Goal: Contribute content: Add original content to the website for others to see

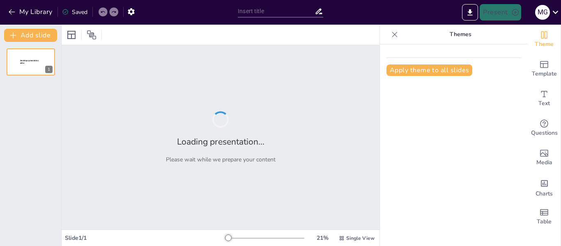
type input "Relaciones Internacionales y ODS 2030: Un Enfoque Analítico"
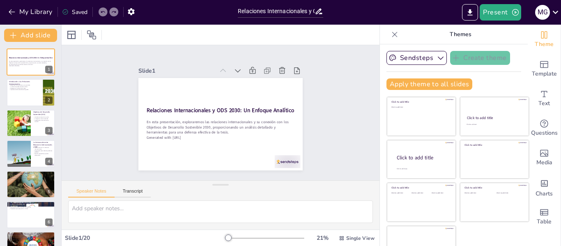
checkbox input "true"
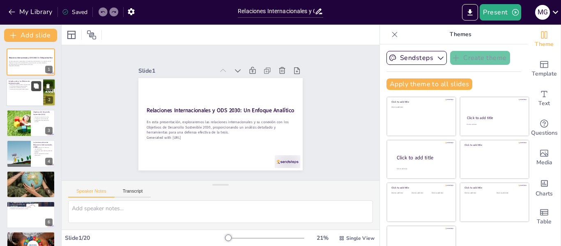
click at [40, 84] on button at bounding box center [36, 86] width 10 height 10
type textarea "Las relaciones internacionales son la base de la interacción global. Comprender…"
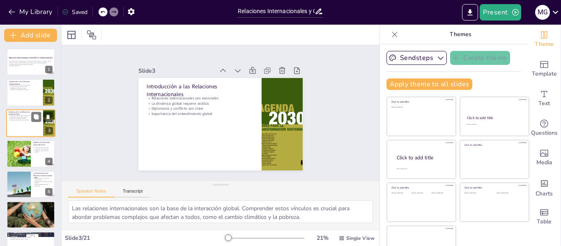
checkbox input "true"
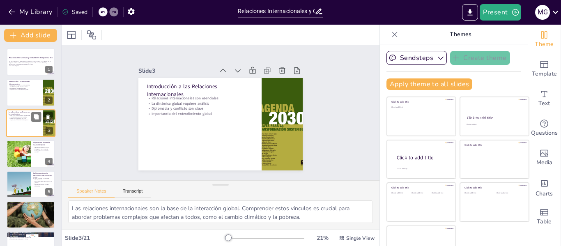
checkbox input "true"
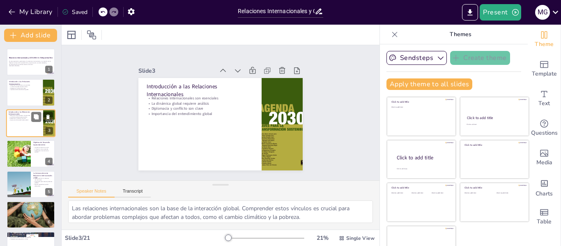
checkbox input "true"
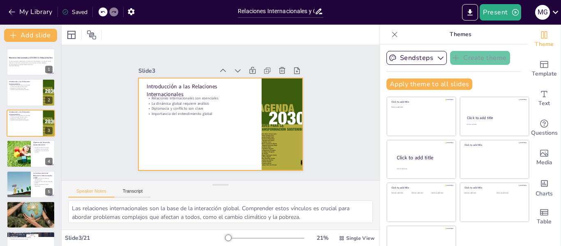
checkbox input "true"
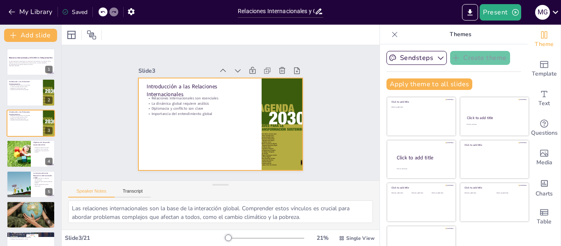
checkbox input "true"
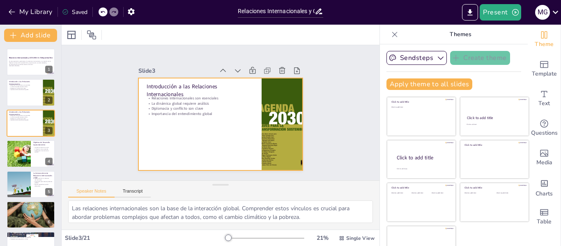
checkbox input "true"
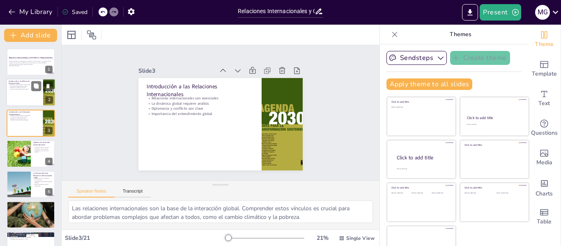
checkbox input "true"
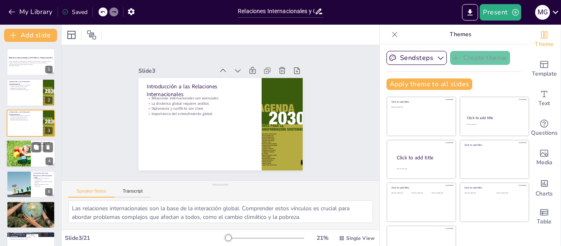
checkbox input "true"
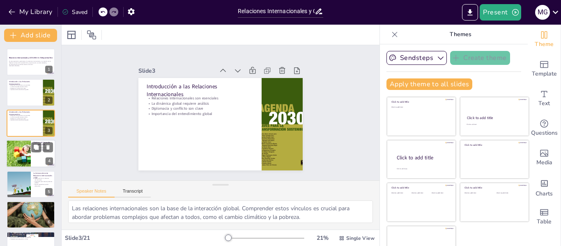
checkbox input "true"
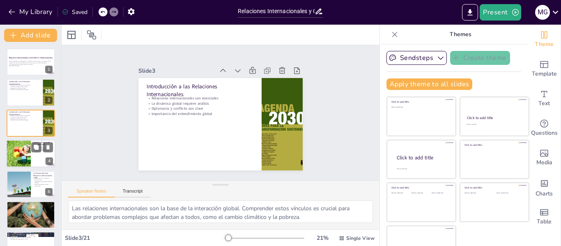
checkbox input "true"
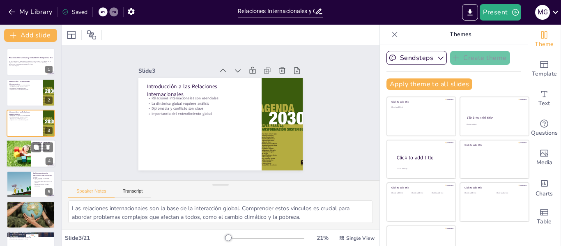
checkbox input "true"
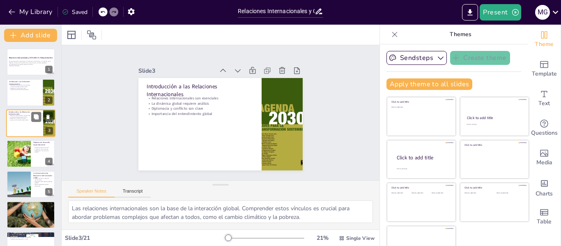
checkbox input "true"
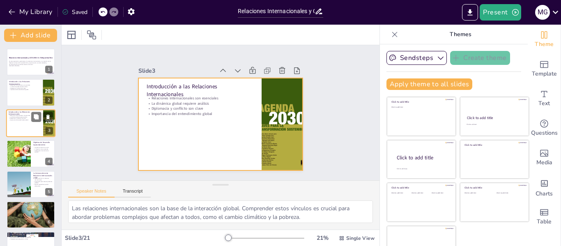
click at [25, 125] on div at bounding box center [30, 123] width 49 height 28
checkbox input "true"
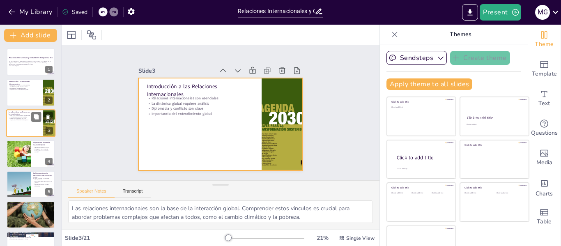
checkbox input "true"
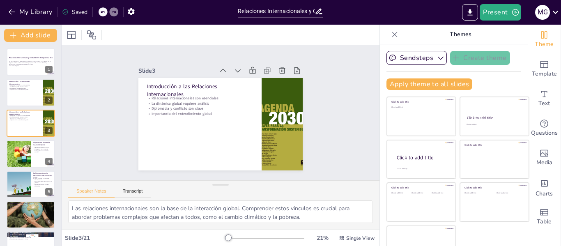
checkbox input "true"
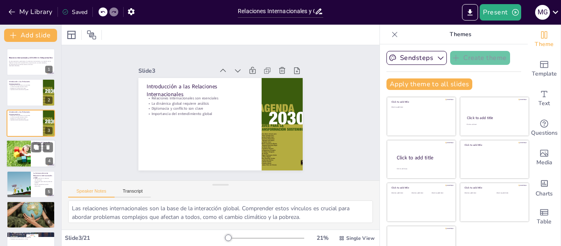
checkbox input "true"
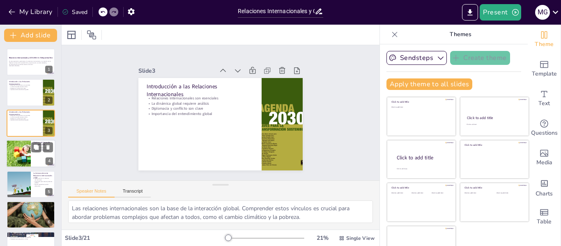
click at [22, 147] on div at bounding box center [18, 154] width 46 height 28
type textarea "Los ODS representan un esfuerzo colectivo para abordar problemas globales. La a…"
checkbox input "true"
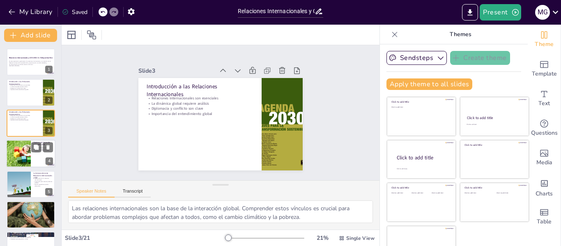
checkbox input "true"
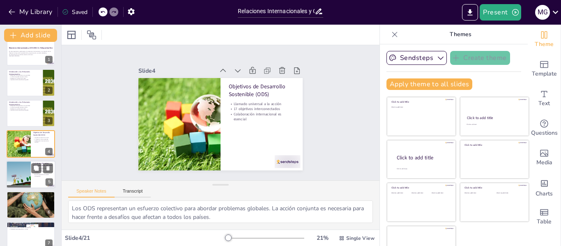
checkbox input "true"
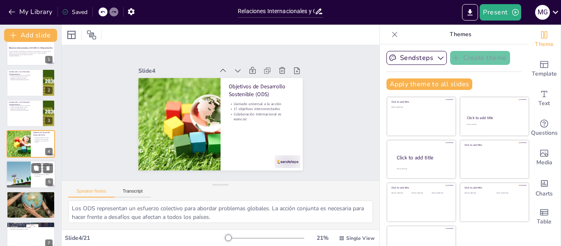
checkbox input "true"
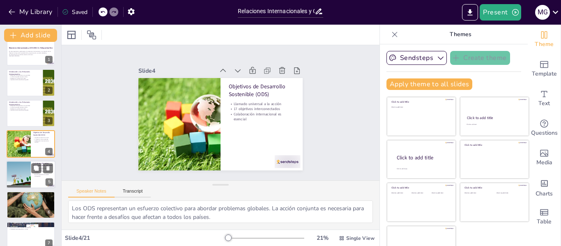
click at [23, 175] on div at bounding box center [18, 175] width 69 height 28
type textarea "Las relaciones internacionales son fundamentales para implementar los ODS, ya q…"
checkbox input "true"
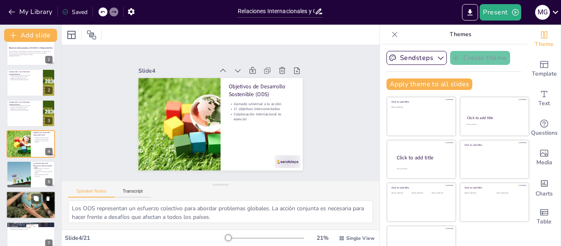
checkbox input "true"
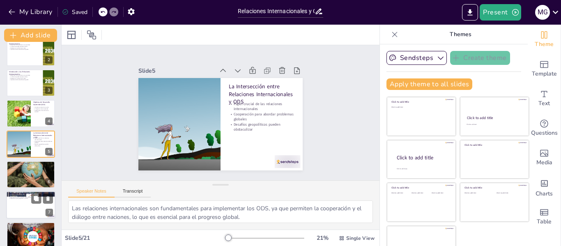
checkbox input "true"
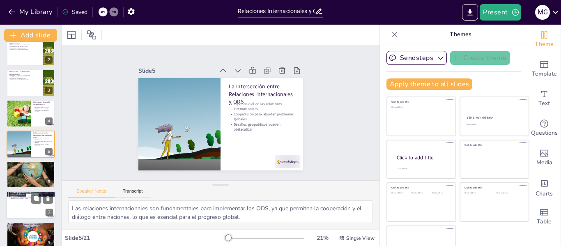
checkbox input "true"
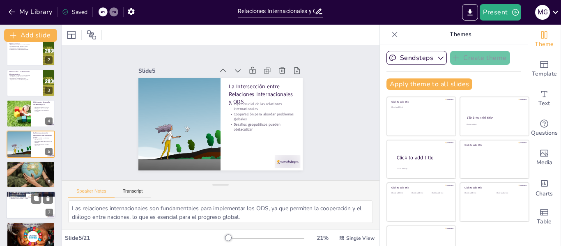
checkbox input "true"
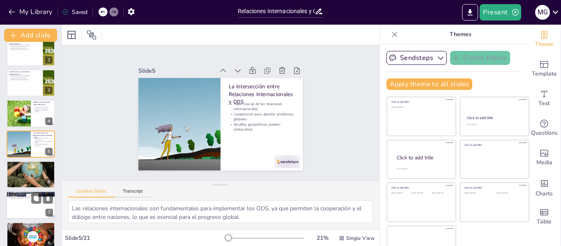
checkbox input "true"
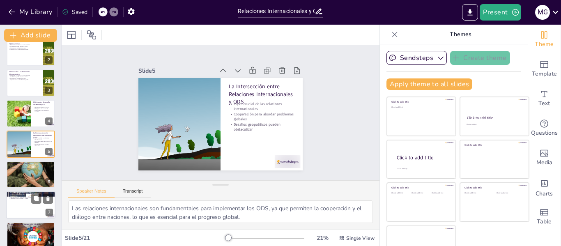
click at [18, 207] on div at bounding box center [30, 205] width 49 height 28
type textarea "Demostrar un dominio profundo del tema es crucial en la defensa de tesis, ya qu…"
checkbox input "true"
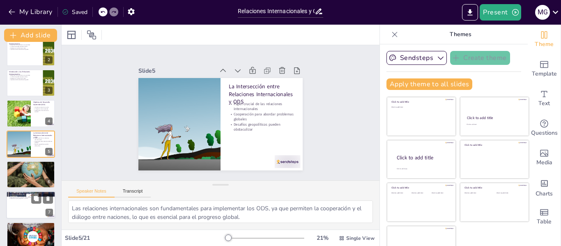
checkbox input "true"
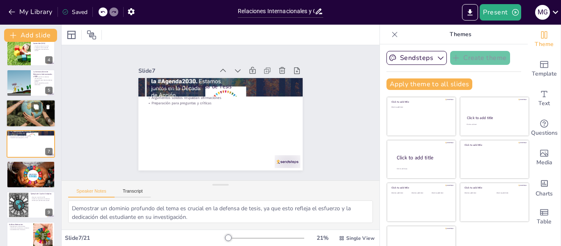
checkbox input "true"
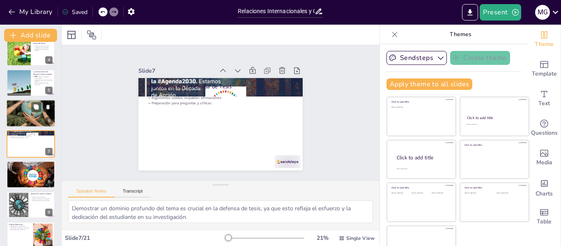
checkbox input "true"
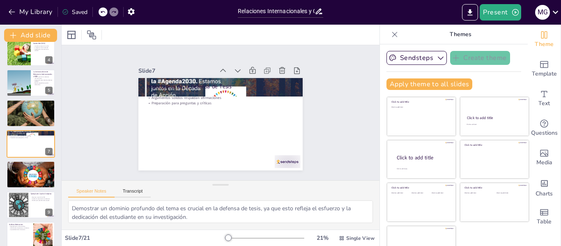
checkbox input "true"
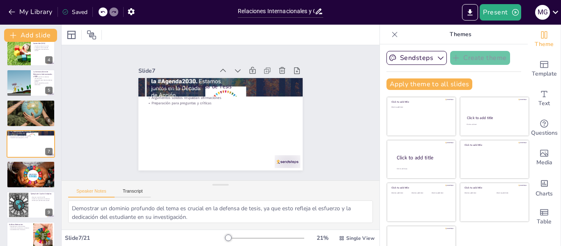
checkbox input "true"
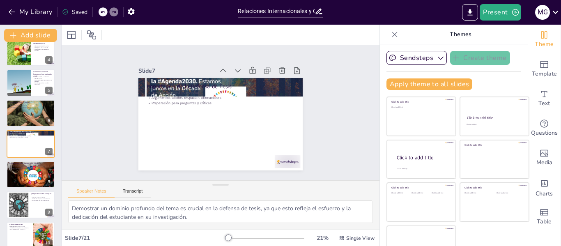
checkbox input "true"
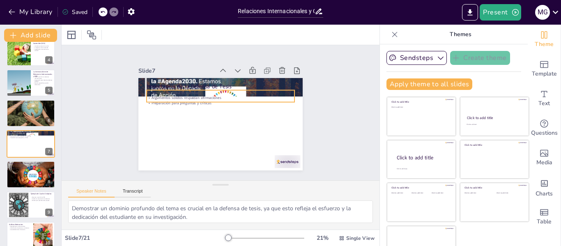
checkbox input "true"
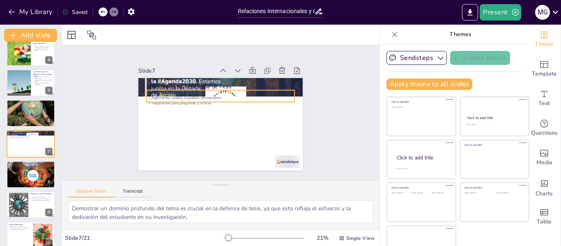
checkbox input "true"
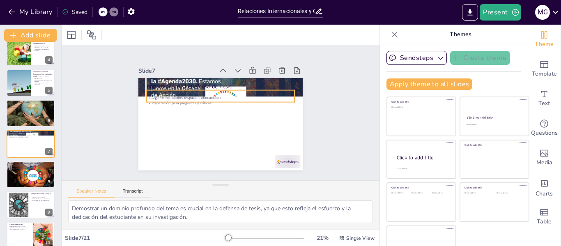
checkbox input "true"
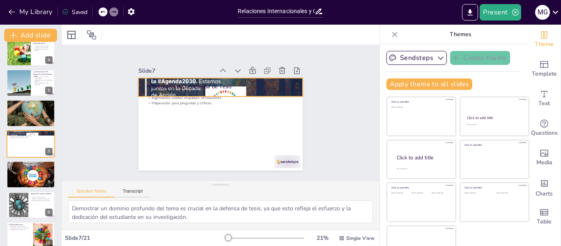
checkbox input "true"
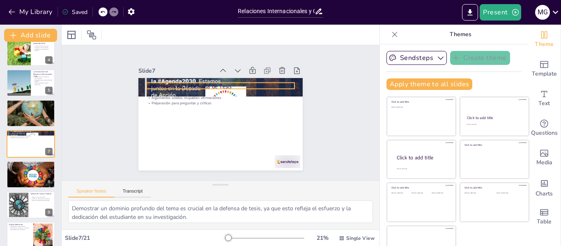
checkbox input "true"
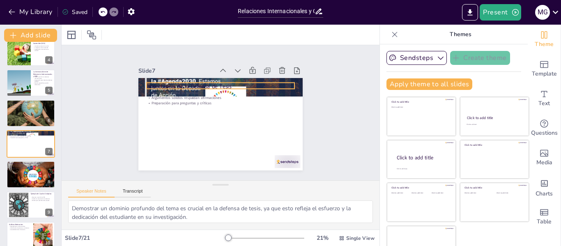
checkbox input "true"
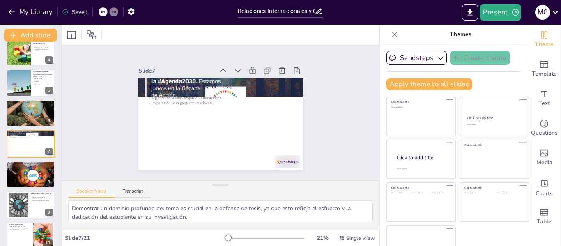
checkbox input "true"
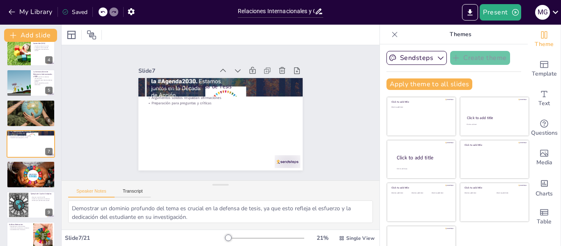
checkbox input "true"
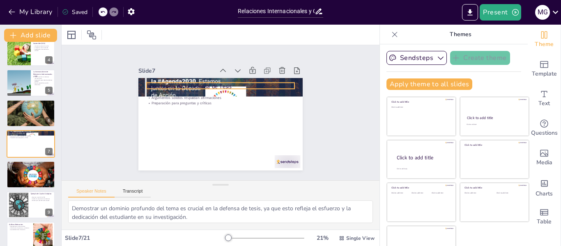
checkbox input "true"
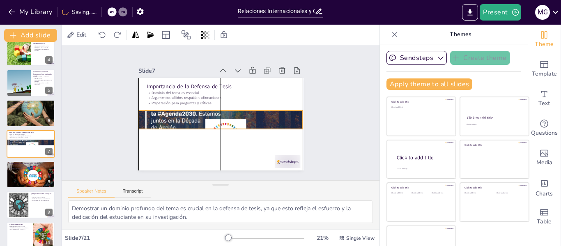
drag, startPoint x: 173, startPoint y: 76, endPoint x: 175, endPoint y: 108, distance: 32.5
click at [175, 108] on div at bounding box center [220, 120] width 175 height 124
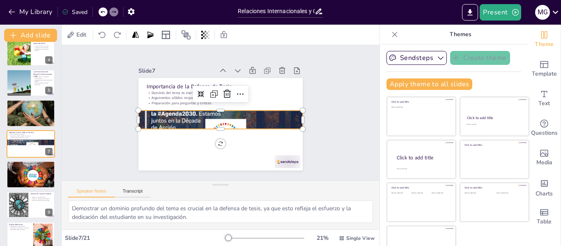
click at [172, 114] on div at bounding box center [220, 120] width 175 height 124
click at [154, 118] on div at bounding box center [219, 119] width 183 height 139
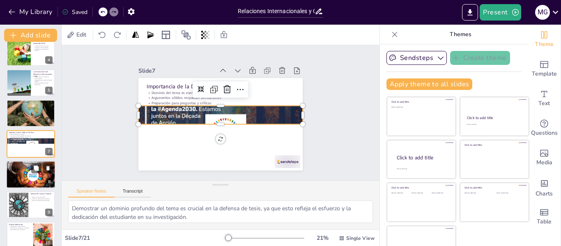
click at [33, 178] on div at bounding box center [30, 174] width 49 height 33
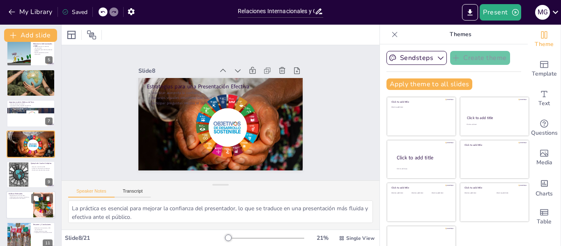
click at [14, 205] on div at bounding box center [30, 205] width 49 height 28
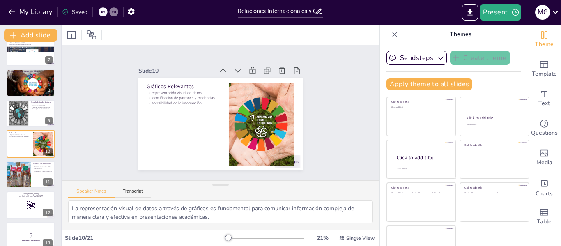
click at [24, 202] on div at bounding box center [31, 204] width 48 height 27
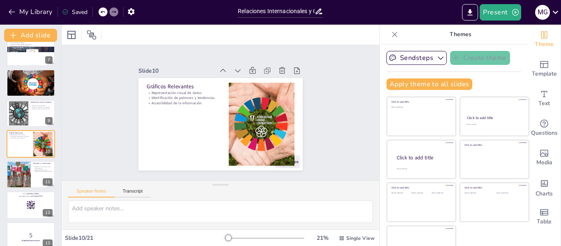
scroll to position [254, 0]
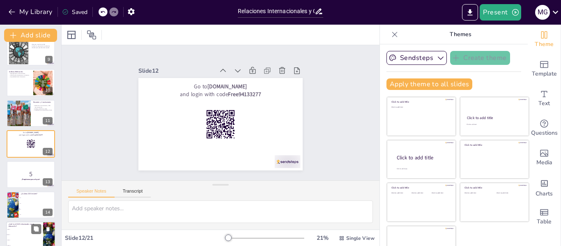
click at [21, 228] on li "ODS 2" at bounding box center [24, 229] width 37 height 5
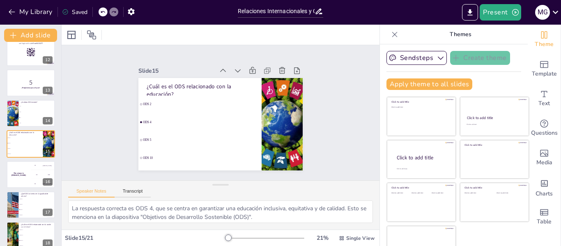
scroll to position [447, 0]
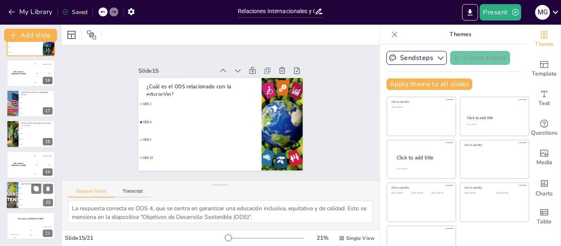
click at [31, 206] on div "¿Qué ODS aborda la pobreza? ODS 1 ODS 2 ODS 3 ODS 4 20" at bounding box center [30, 195] width 49 height 28
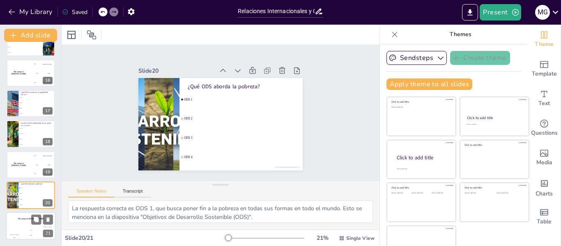
click at [25, 229] on div "Jaap" at bounding box center [31, 229] width 16 height 1
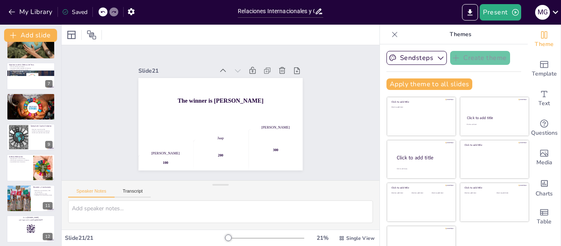
scroll to position [0, 0]
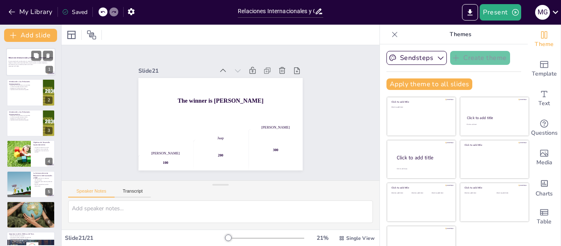
click at [9, 68] on div at bounding box center [30, 62] width 49 height 28
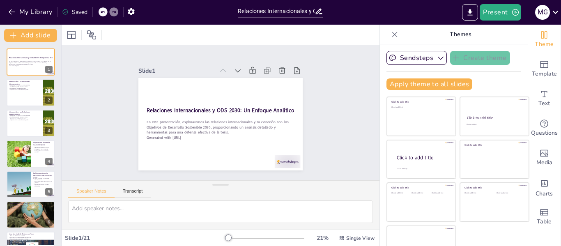
click at [16, 98] on div at bounding box center [30, 93] width 49 height 28
